Goal: Navigation & Orientation: Find specific page/section

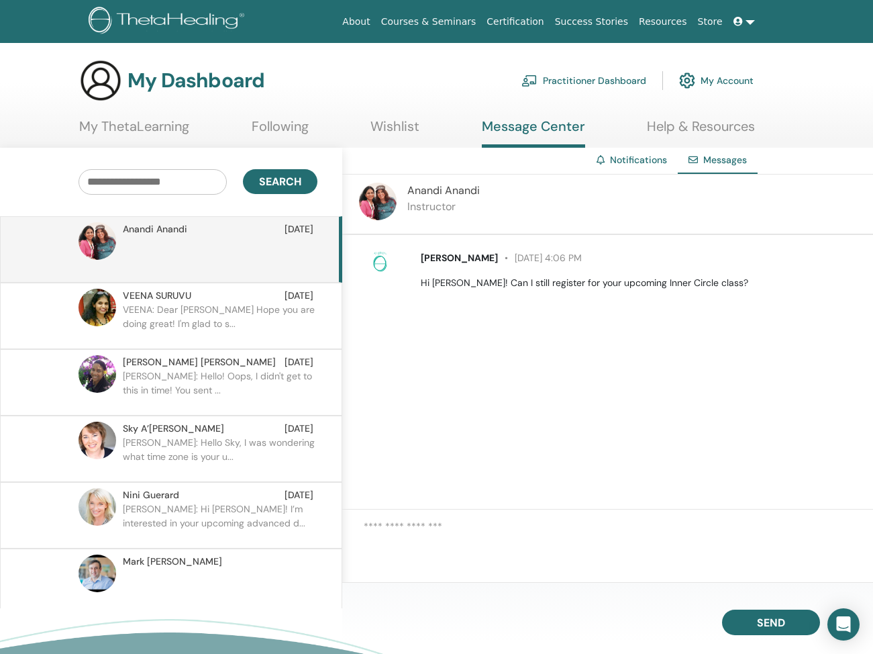
click at [393, 130] on link "Wishlist" at bounding box center [395, 131] width 49 height 26
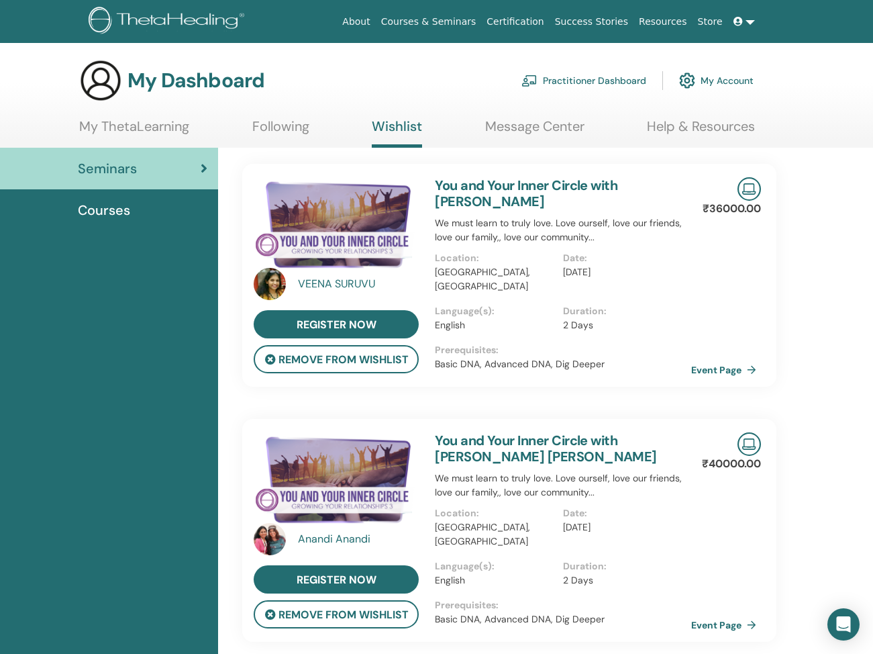
click at [156, 133] on link "My ThetaLearning" at bounding box center [134, 131] width 110 height 26
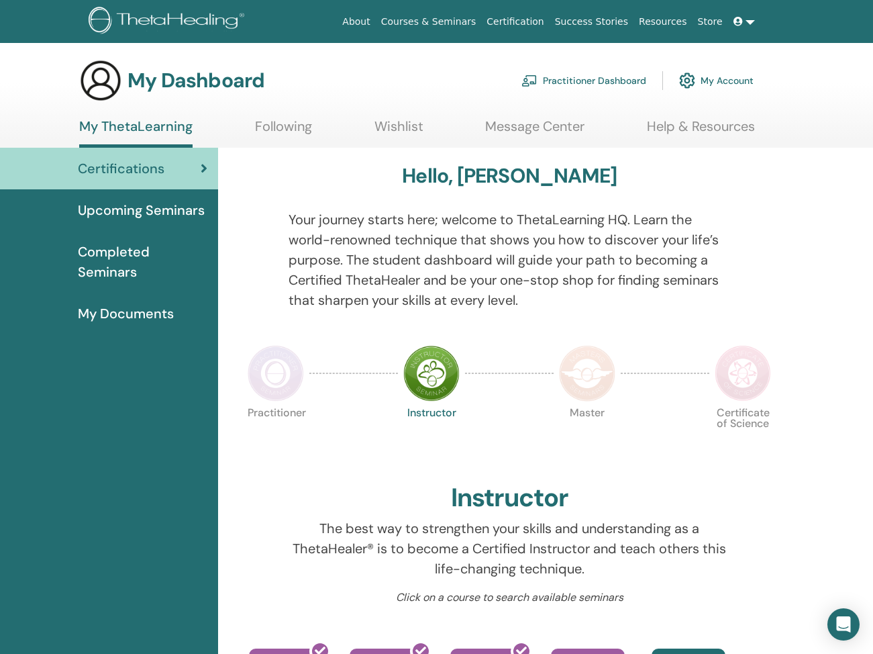
click at [165, 205] on span "Upcoming Seminars" at bounding box center [141, 210] width 127 height 20
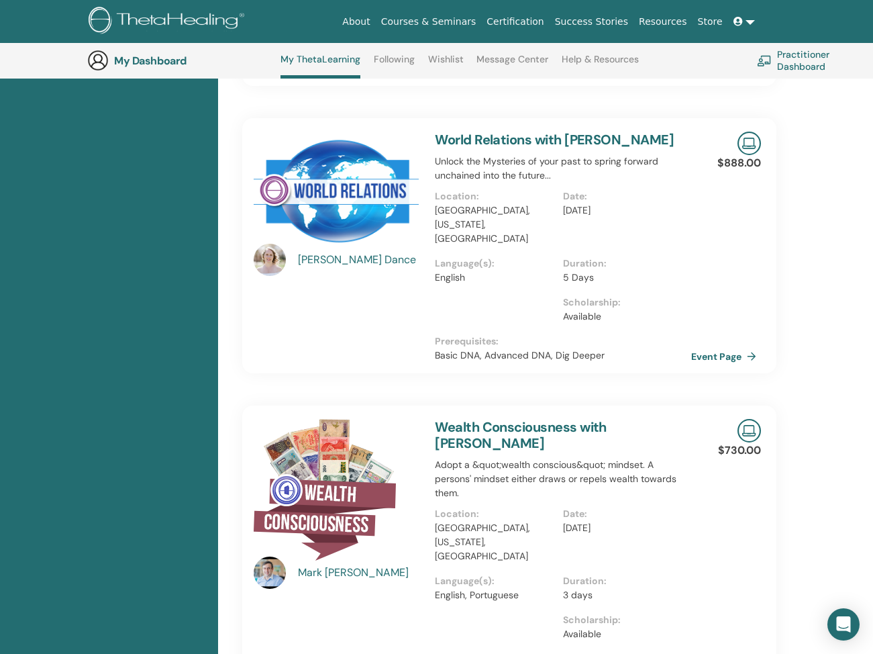
scroll to position [1238, 0]
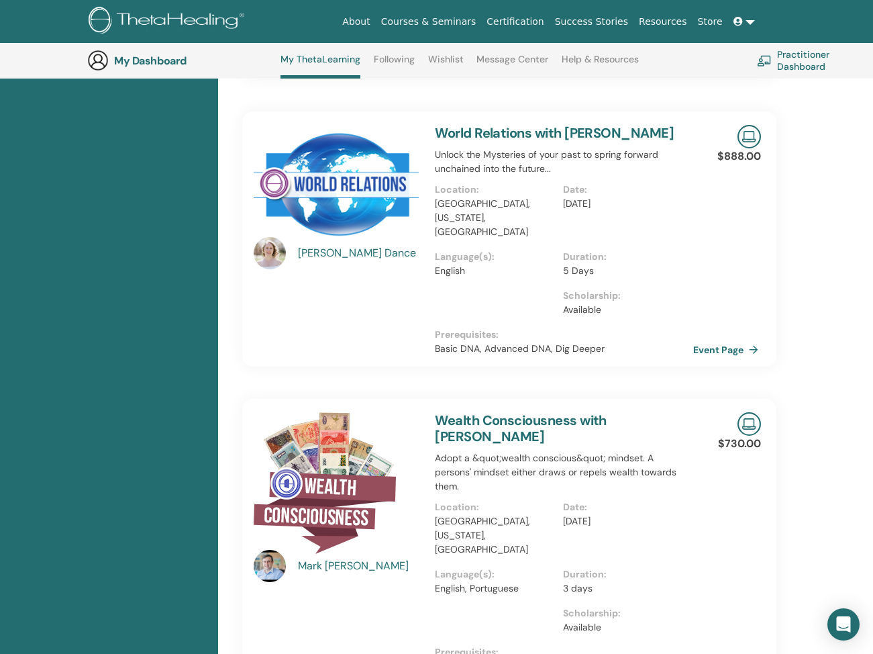
click at [743, 340] on link "Event Page" at bounding box center [729, 350] width 70 height 20
